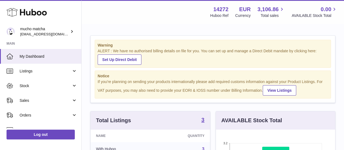
scroll to position [85, 119]
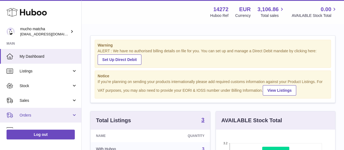
click at [40, 108] on link "Orders" at bounding box center [40, 115] width 81 height 15
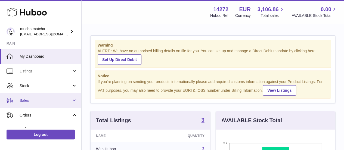
click at [43, 101] on span "Sales" at bounding box center [46, 100] width 52 height 5
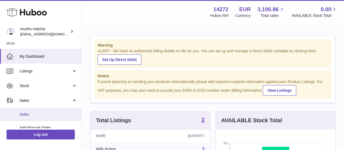
click at [44, 109] on link "Sales" at bounding box center [40, 114] width 81 height 13
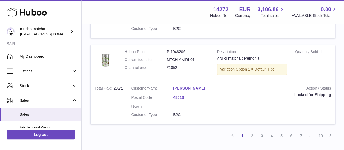
scroll to position [919, 0]
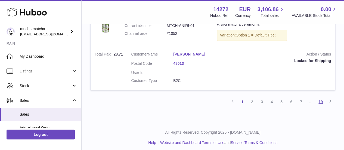
click at [318, 99] on link "19" at bounding box center [321, 102] width 10 height 10
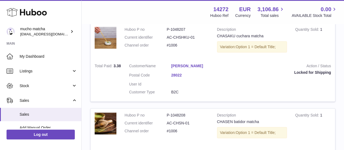
scroll to position [726, 0]
